Goal: Task Accomplishment & Management: Use online tool/utility

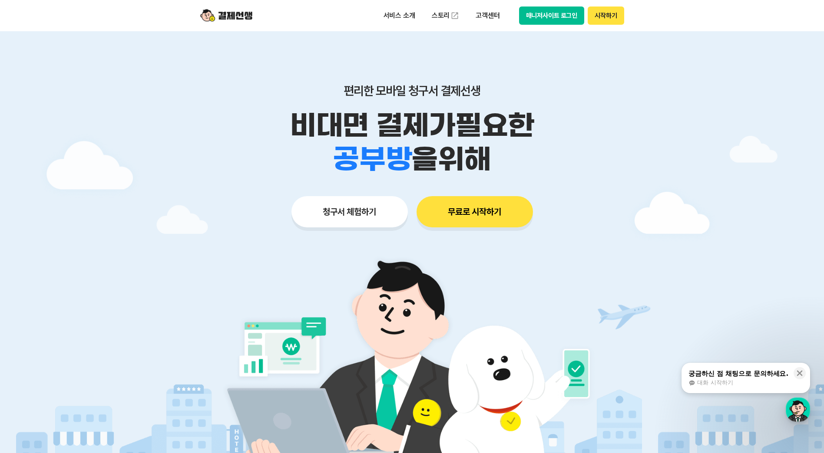
drag, startPoint x: 479, startPoint y: 207, endPoint x: 618, endPoint y: 192, distance: 139.7
click at [617, 192] on div "편리한 모바일 청구서 결제선생 비대면 결제가 필요한 학원 공부방 호텔 쇼핑몰 병원 배달 보험사 항공사 골프장 을 위해 청구서 체험하기 무료로 …" at bounding box center [412, 138] width 445 height 214
click at [481, 216] on button "무료로 시작하기" at bounding box center [474, 211] width 116 height 31
click at [341, 208] on button "청구서 체험하기" at bounding box center [349, 211] width 116 height 31
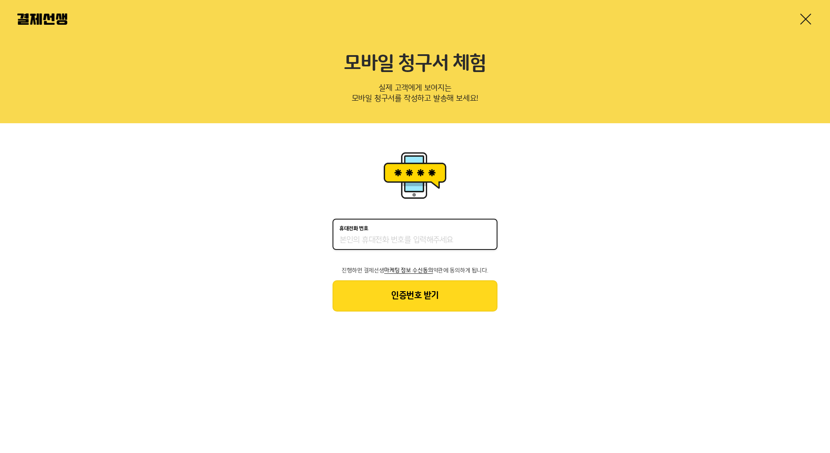
click at [374, 239] on input "휴대전화 번호" at bounding box center [415, 240] width 151 height 10
type input "01089688559"
click at [409, 293] on button "인증번호 받기" at bounding box center [415, 295] width 165 height 31
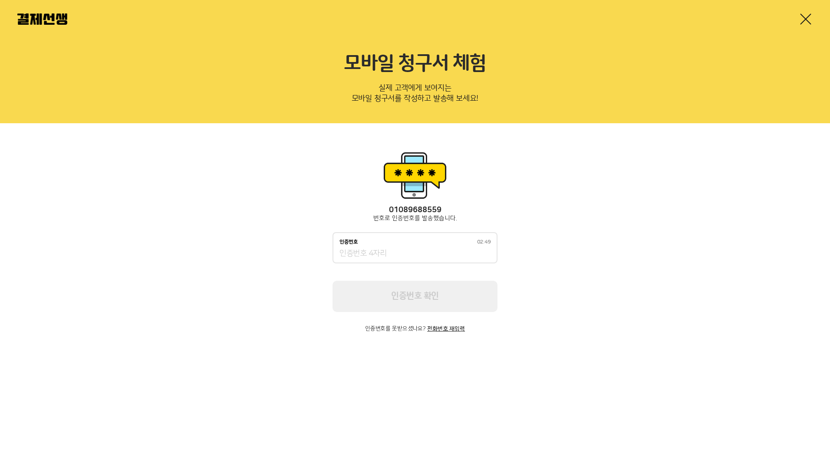
click at [391, 257] on input "인증번호 02:49" at bounding box center [415, 254] width 151 height 10
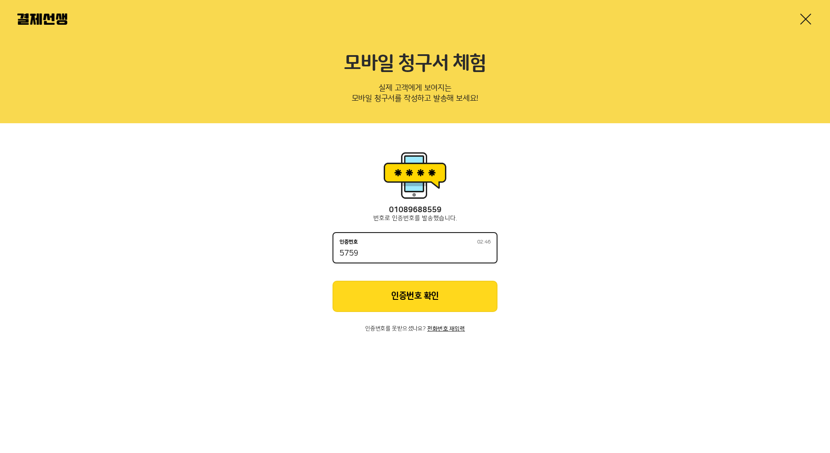
type input "5759"
click at [396, 293] on button "인증번호 확인" at bounding box center [415, 296] width 165 height 31
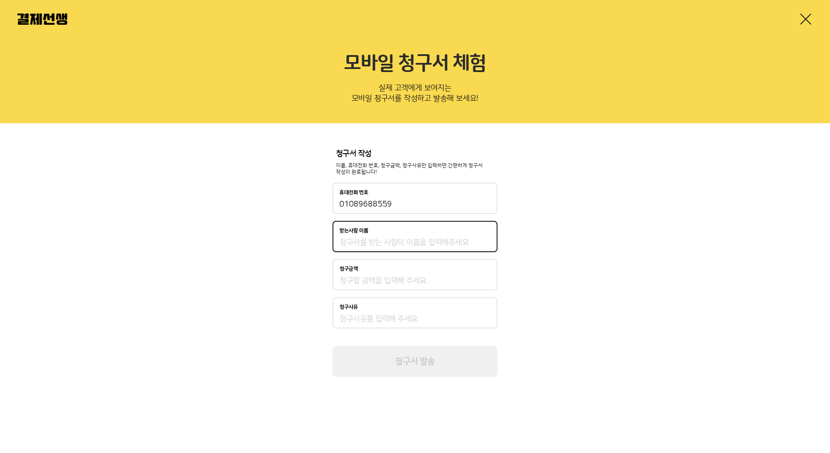
click at [356, 244] on input "받는사람 이름" at bounding box center [415, 242] width 151 height 10
type input "우상미"
click at [360, 283] on input "청구금액" at bounding box center [415, 281] width 151 height 10
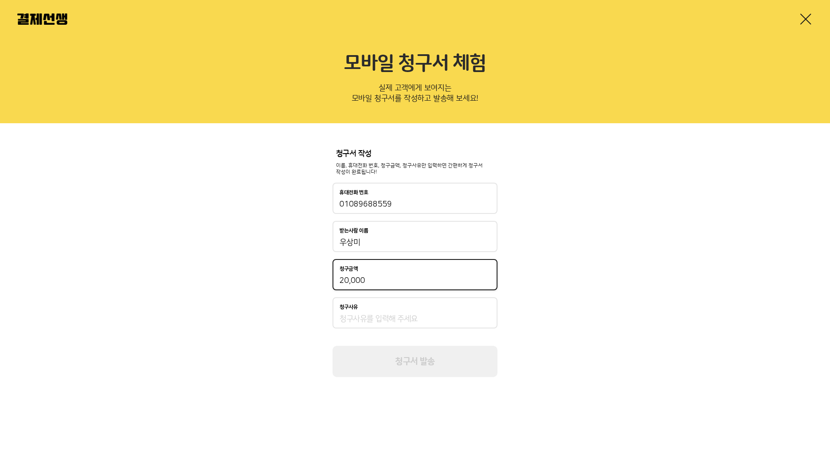
type input "20,000"
click at [351, 321] on input "청구사유" at bounding box center [415, 319] width 151 height 10
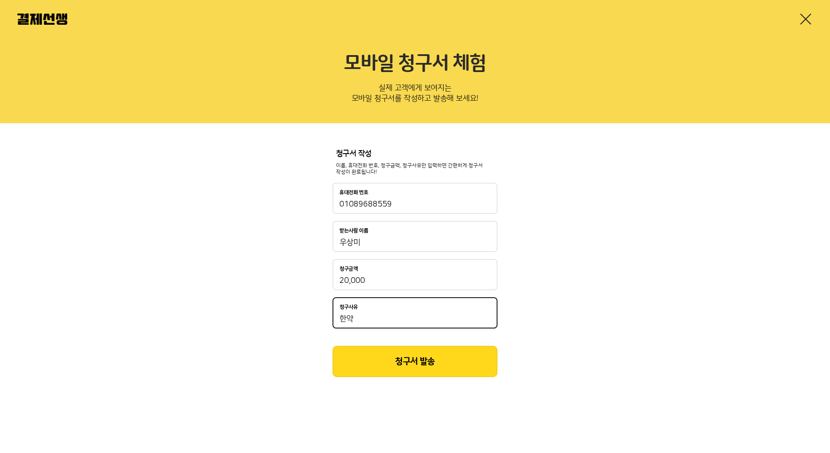
type input "한약"
click at [396, 358] on button "청구서 발송" at bounding box center [415, 361] width 165 height 31
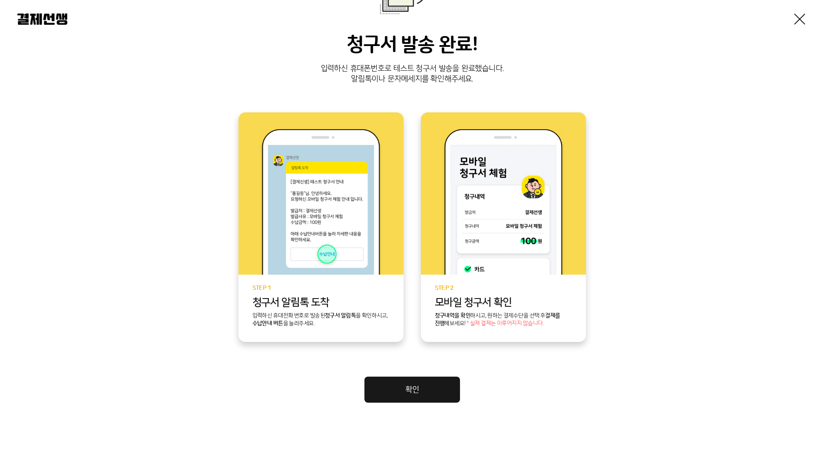
scroll to position [109, 0]
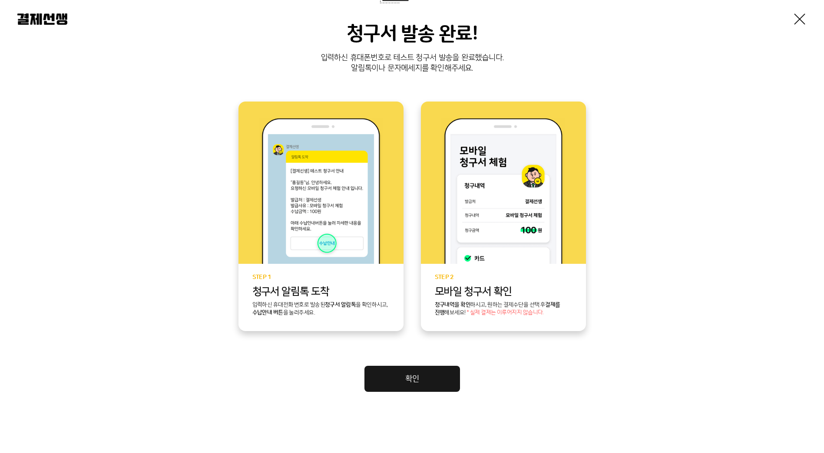
click at [423, 377] on link "확인" at bounding box center [412, 379] width 96 height 26
